Goal: Transaction & Acquisition: Book appointment/travel/reservation

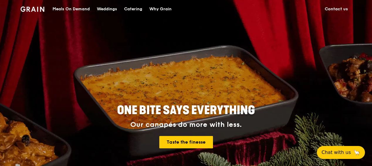
click at [129, 9] on div "Catering" at bounding box center [133, 9] width 18 height 18
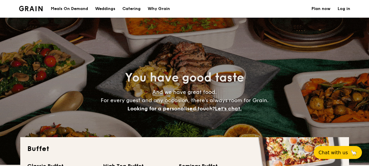
select select
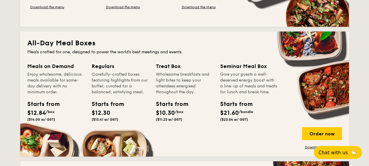
scroll to position [264, 0]
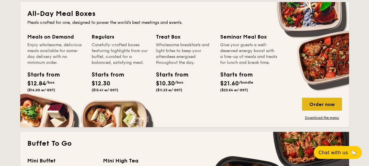
click at [316, 102] on div "Order now" at bounding box center [322, 103] width 40 height 13
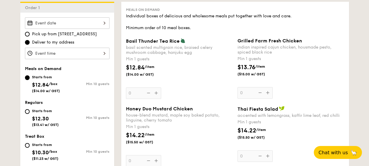
scroll to position [147, 0]
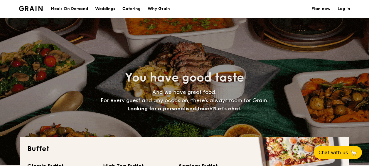
select select
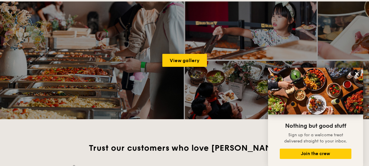
scroll to position [264, 0]
